Goal: Find contact information: Find contact information

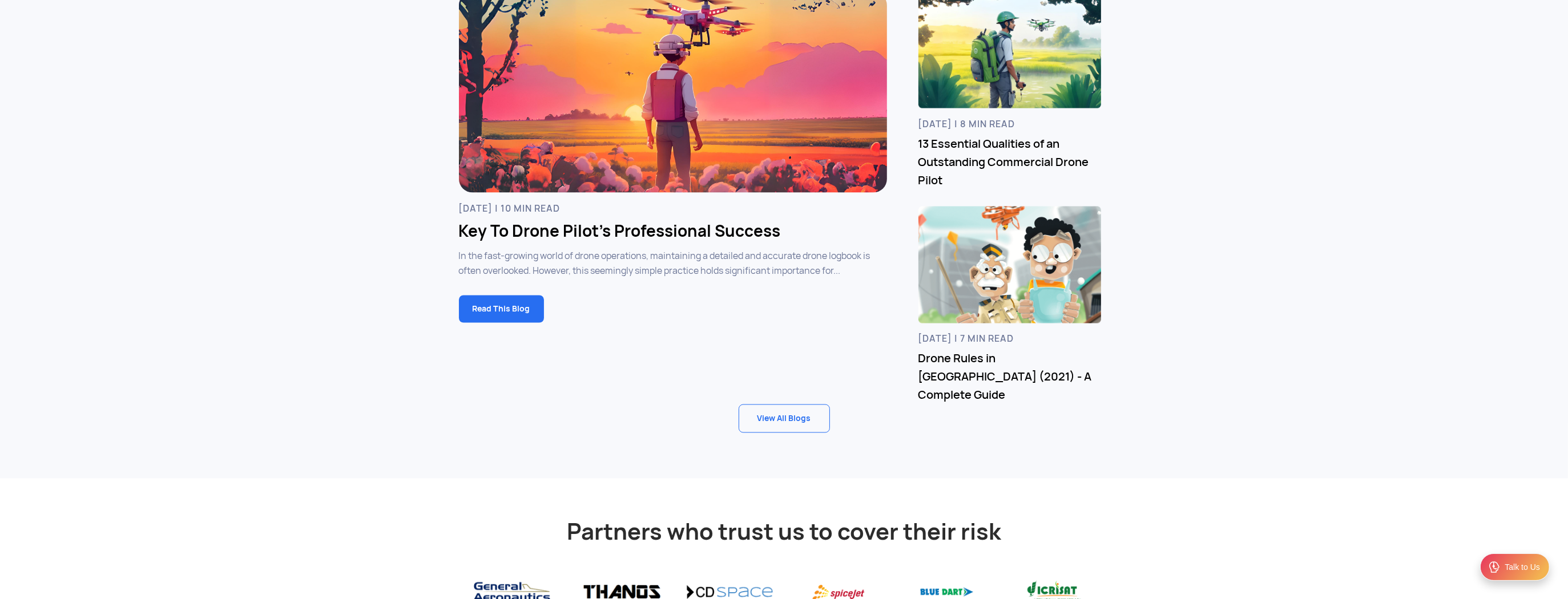
scroll to position [3896, 0]
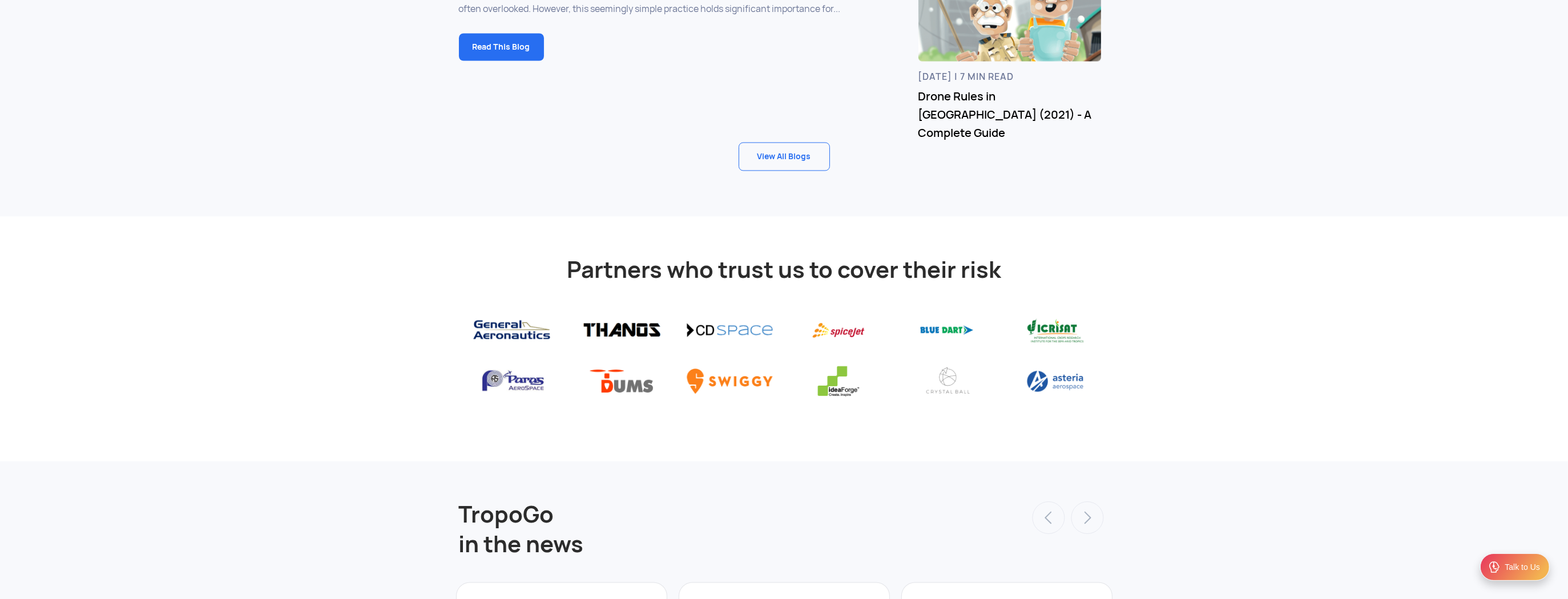
drag, startPoint x: 1570, startPoint y: 164, endPoint x: 1537, endPoint y: 530, distance: 367.5
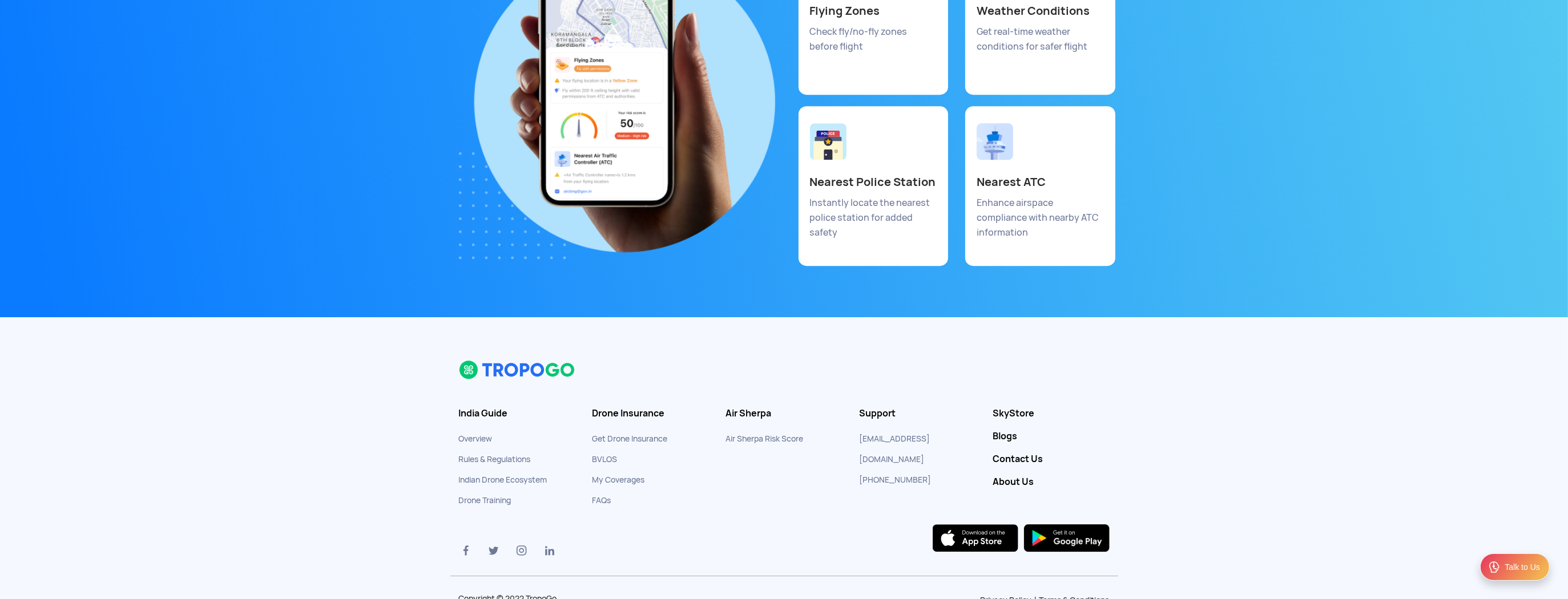
scroll to position [6167, 0]
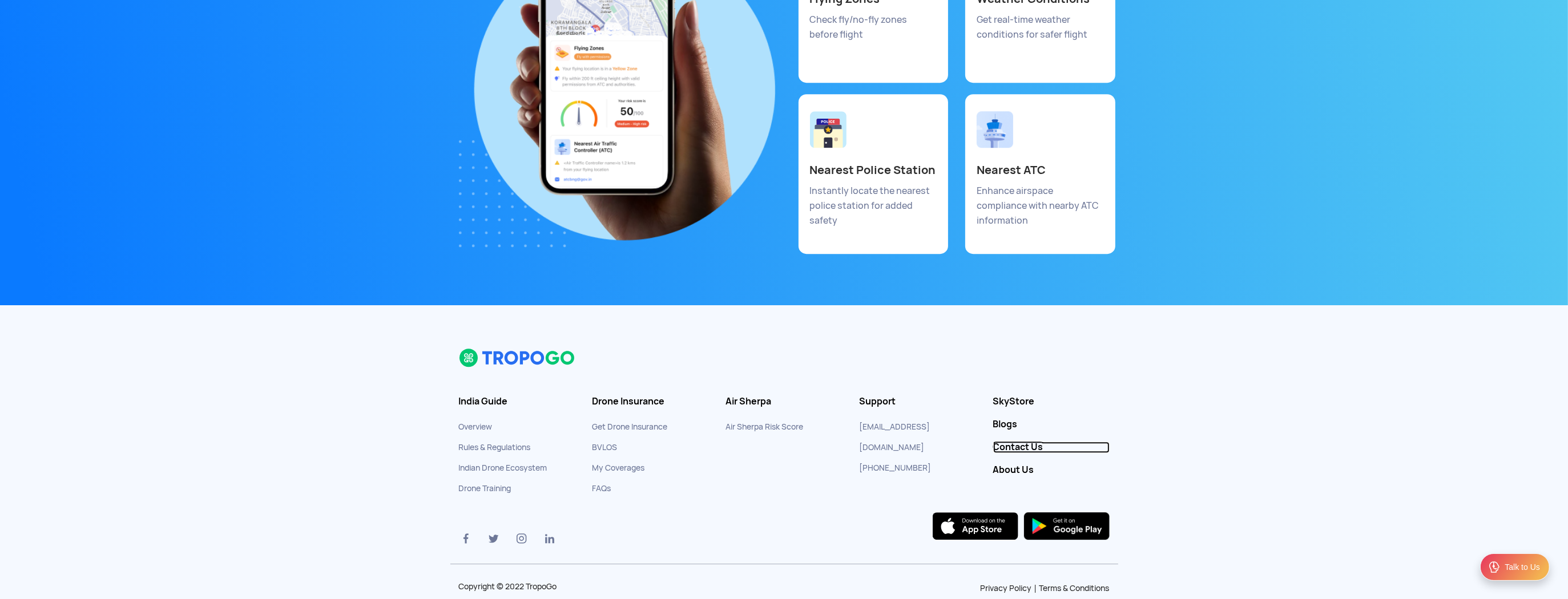
click at [1011, 441] on link "Contact Us" at bounding box center [1051, 446] width 116 height 11
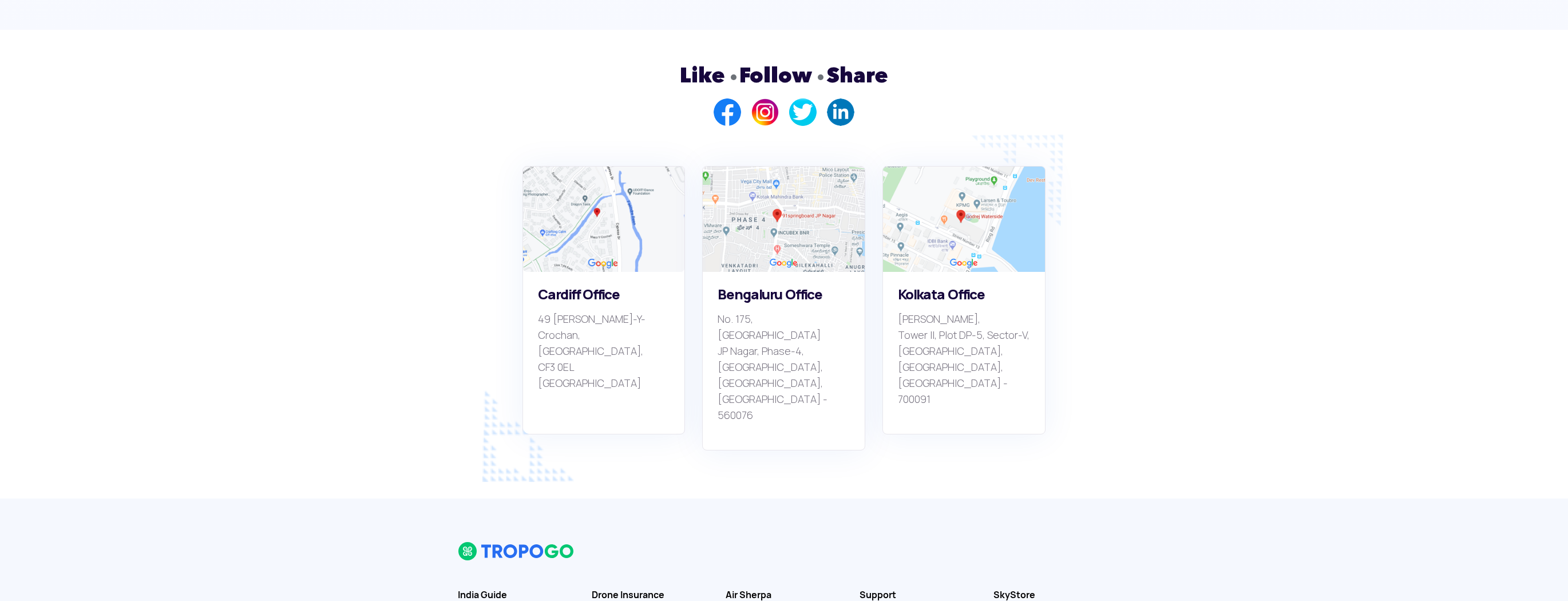
scroll to position [779, 0]
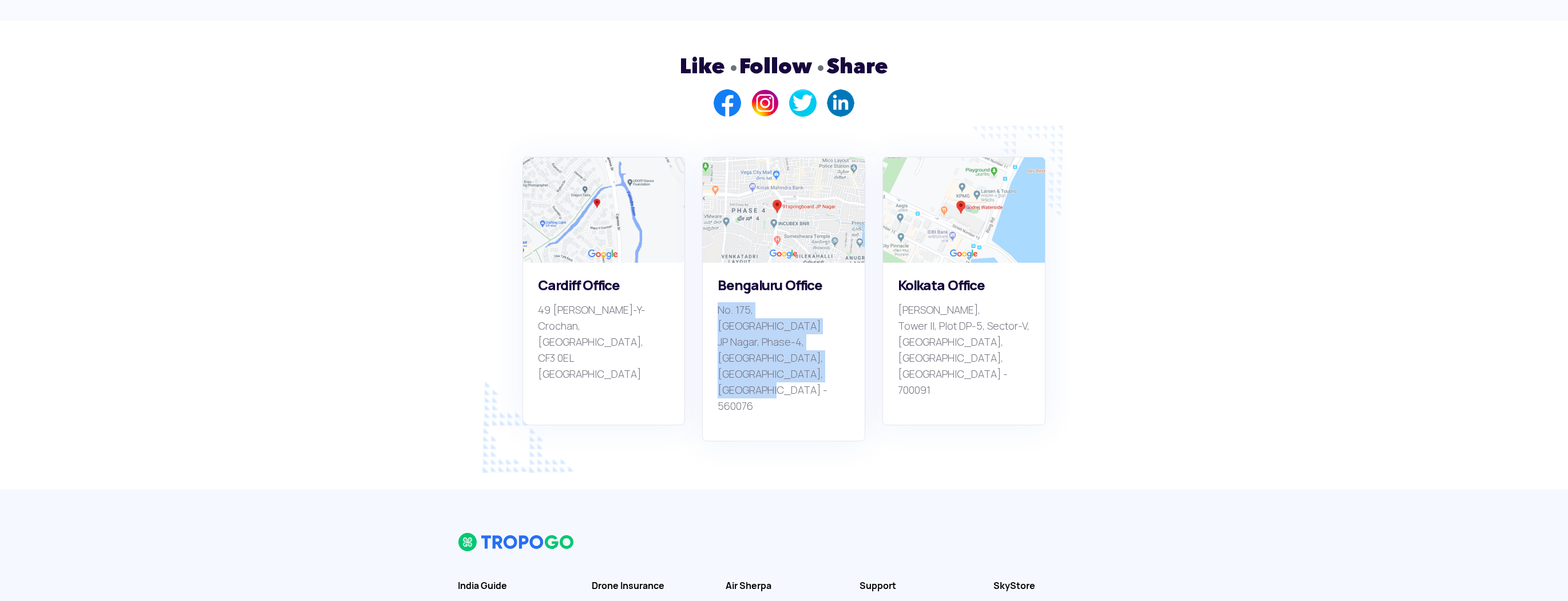
drag, startPoint x: 718, startPoint y: 290, endPoint x: 805, endPoint y: 355, distance: 108.6
click at [805, 355] on p "No. 175, 176 Dollar Colony JP Nagar, Phase-4, Bannerghatta Road, Bengaluru, Kar…" at bounding box center [784, 358] width 132 height 112
copy p "No. 175, 176 Dollar Colony JP Nagar, Phase-4, Bannerghatta Road, Bengaluru, Kar…"
